Goal: Check status

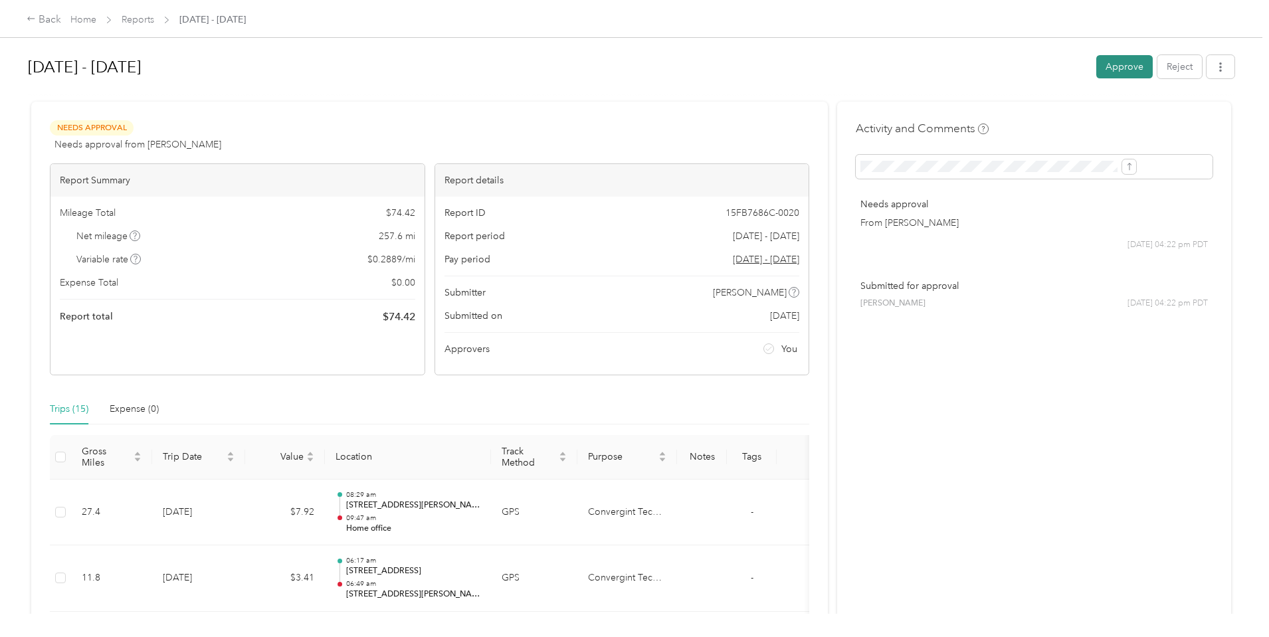
click at [1096, 62] on button "Approve" at bounding box center [1124, 66] width 56 height 23
